Goal: Information Seeking & Learning: Learn about a topic

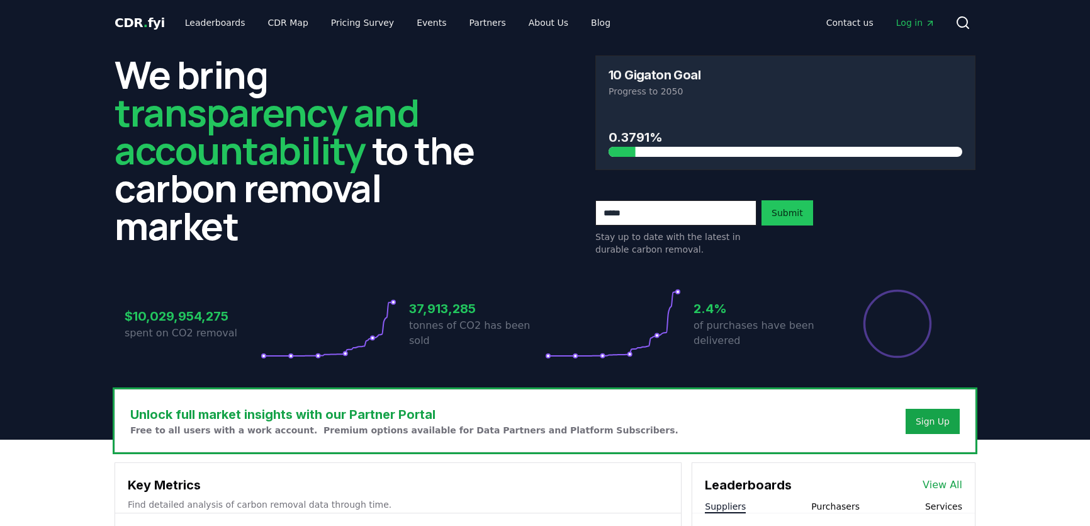
scroll to position [286, 0]
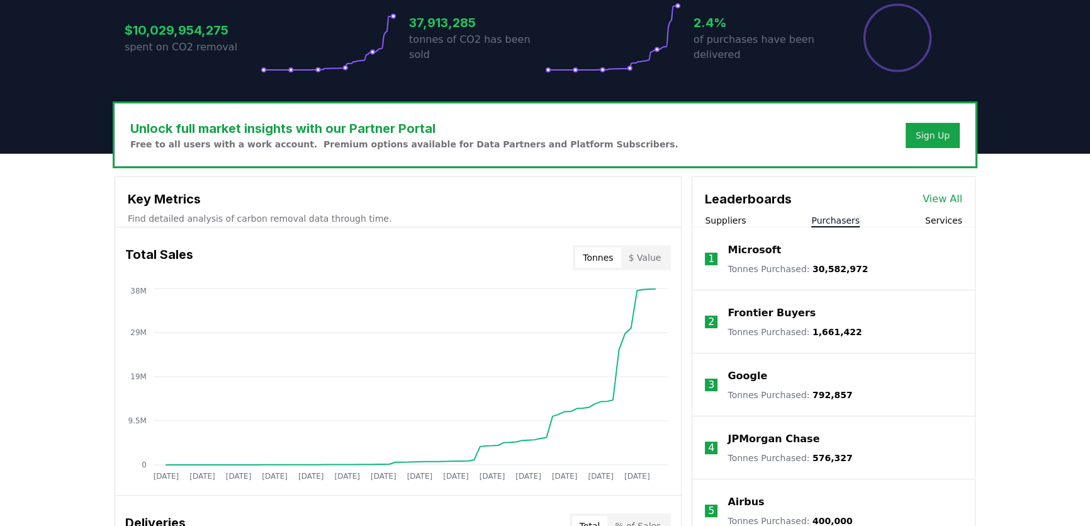
click at [833, 222] on button "Purchasers" at bounding box center [835, 220] width 48 height 13
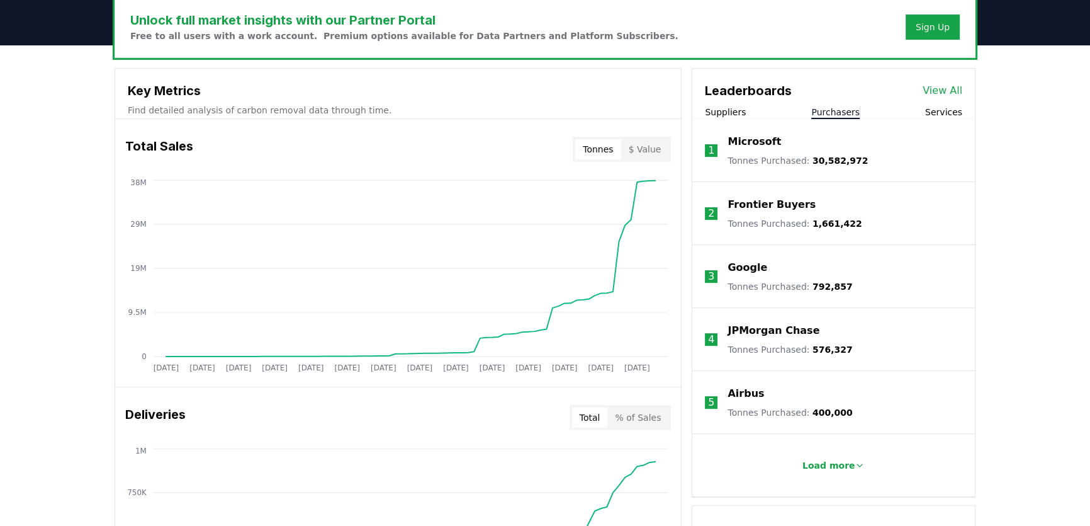
scroll to position [400, 0]
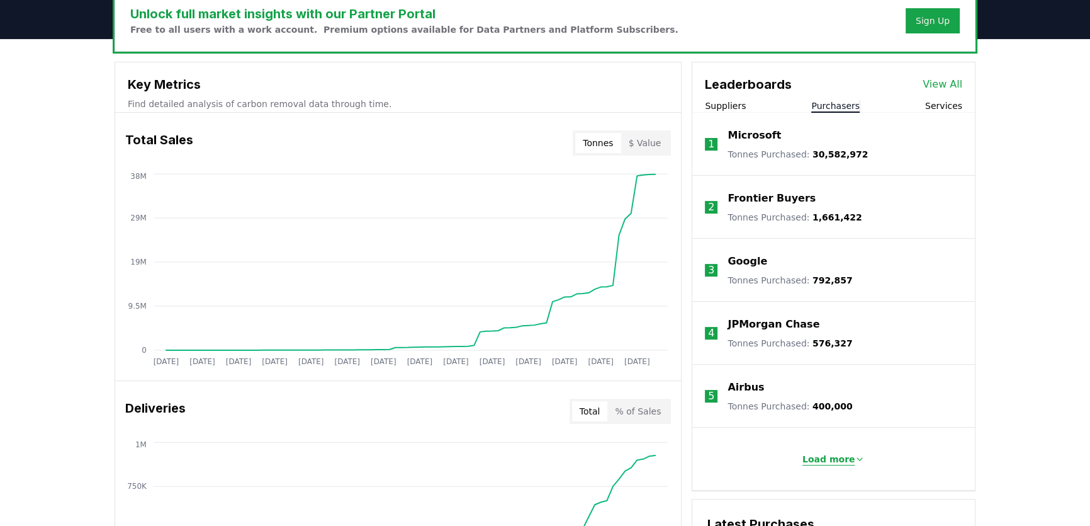
click at [823, 460] on p "Load more" at bounding box center [828, 459] width 53 height 13
click at [748, 132] on p "Microsoft" at bounding box center [754, 135] width 53 height 15
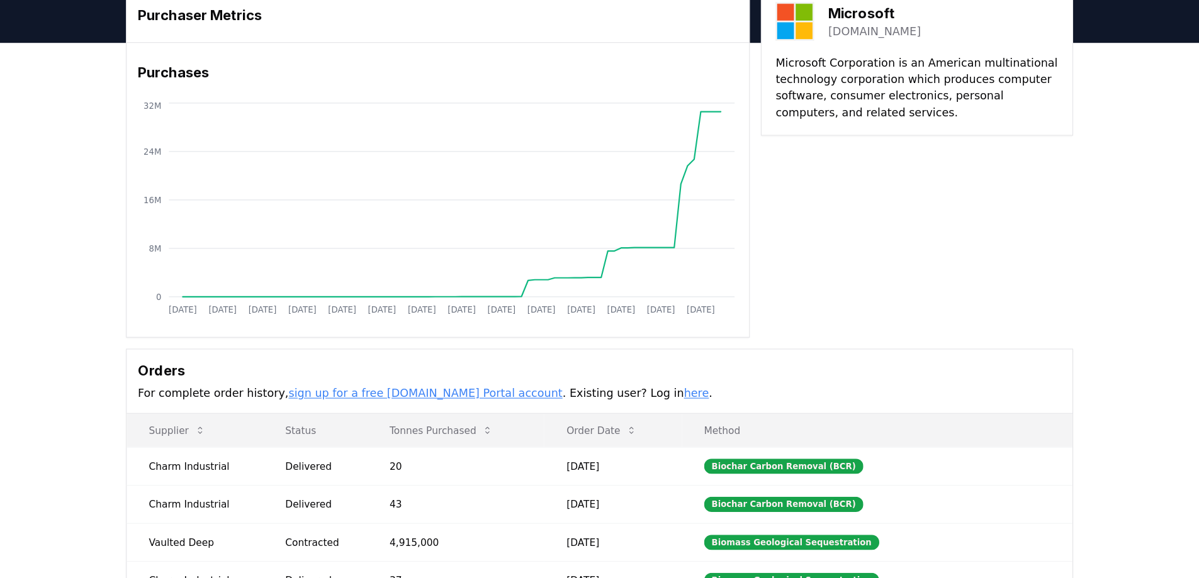
scroll to position [57, 0]
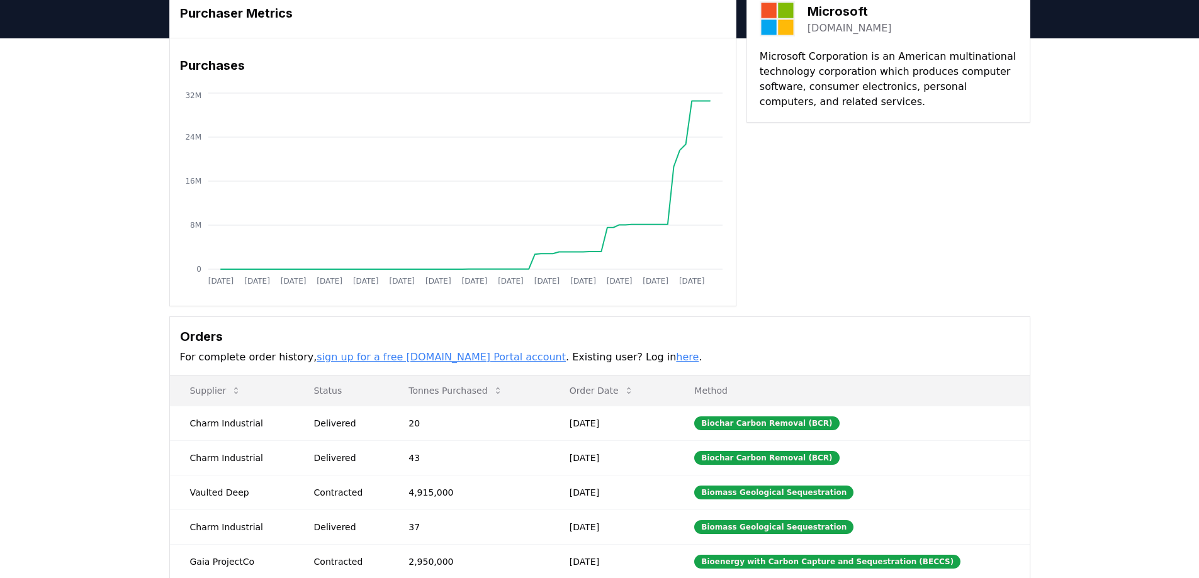
drag, startPoint x: 1086, startPoint y: 0, endPoint x: 953, endPoint y: 320, distance: 347.0
click at [953, 320] on div "Orders For complete order history, sign up for a free [DOMAIN_NAME] Portal acco…" at bounding box center [600, 346] width 860 height 59
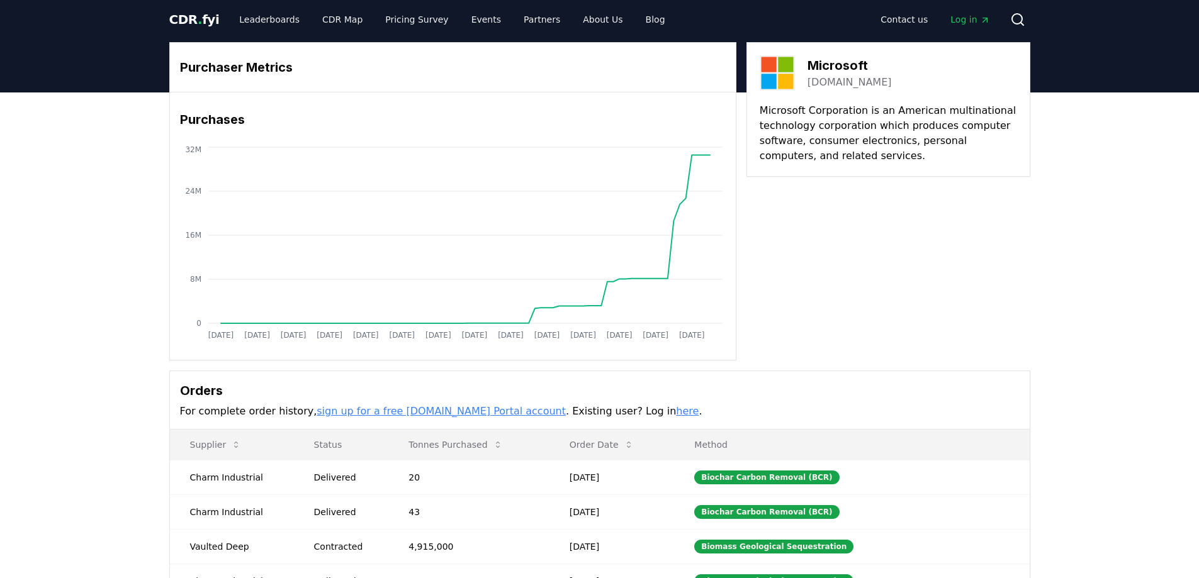
scroll to position [0, 0]
